Goal: Obtain resource: Obtain resource

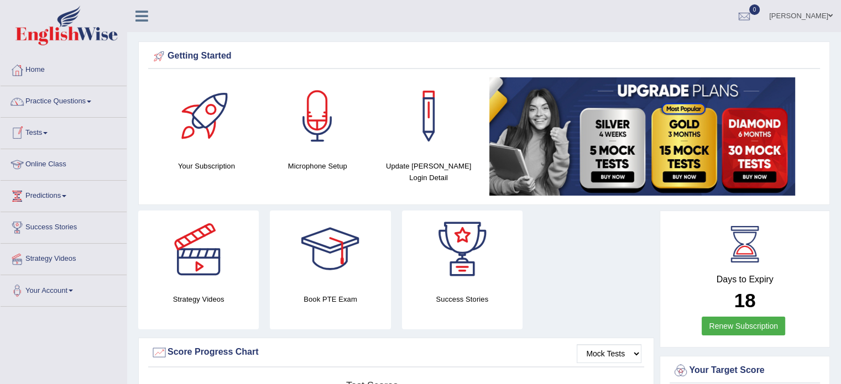
click at [62, 165] on link "Online Class" at bounding box center [64, 163] width 126 height 28
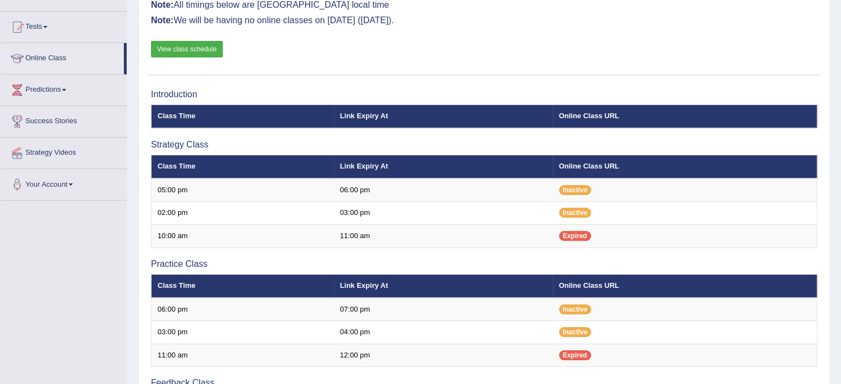
scroll to position [111, 0]
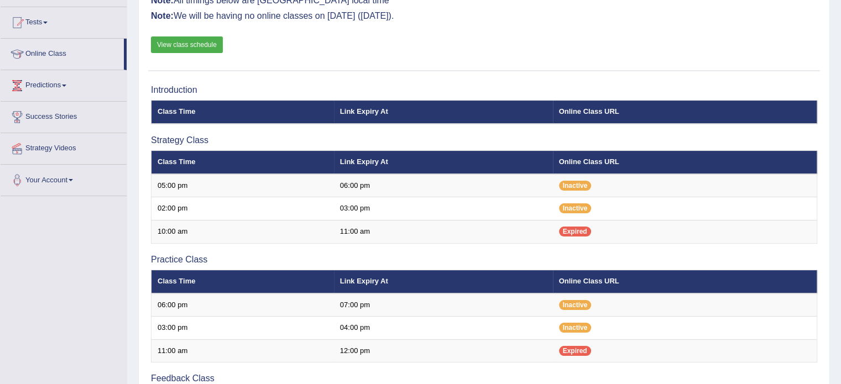
click at [193, 43] on link "View class schedule" at bounding box center [187, 44] width 72 height 17
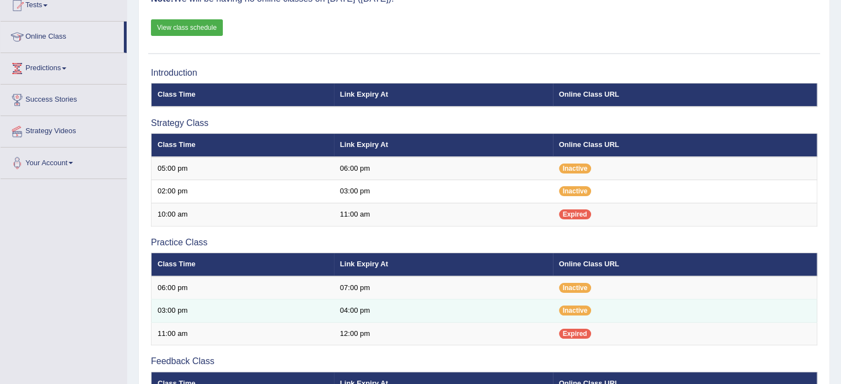
scroll to position [72, 0]
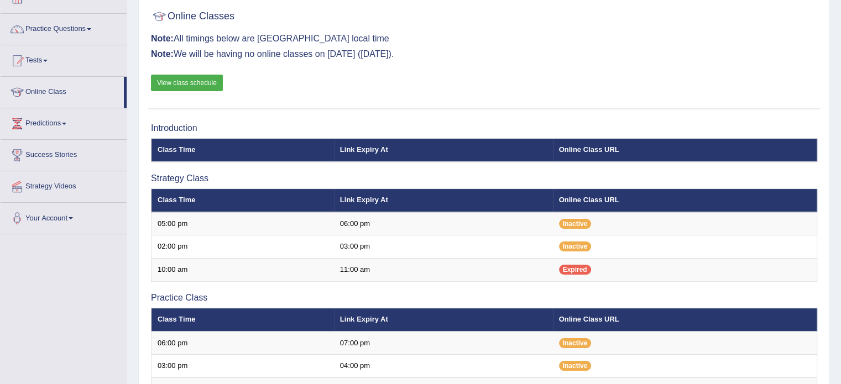
click at [207, 90] on link "View class schedule" at bounding box center [187, 83] width 72 height 17
